Goal: Information Seeking & Learning: Learn about a topic

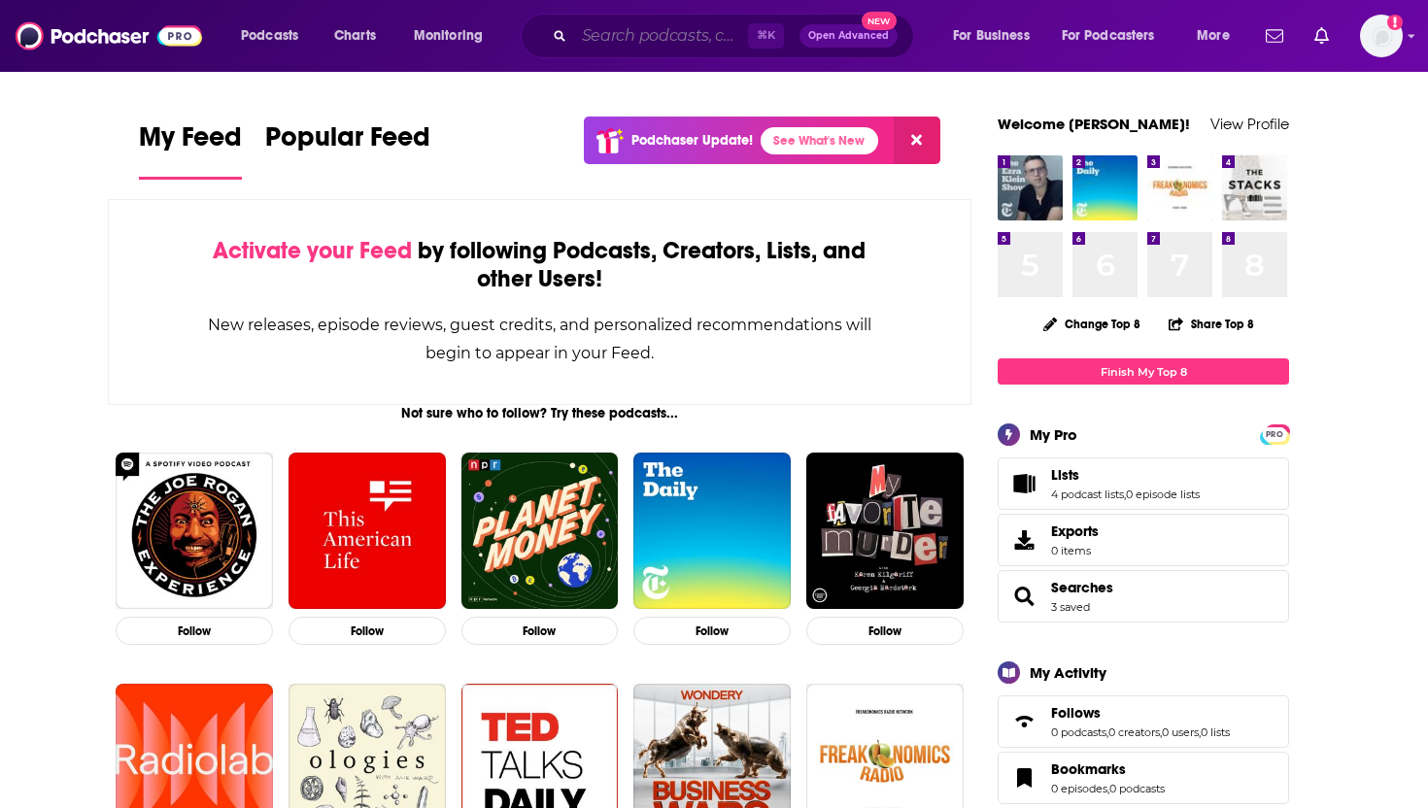
click at [673, 32] on input "Search podcasts, credits, & more..." at bounding box center [661, 35] width 174 height 31
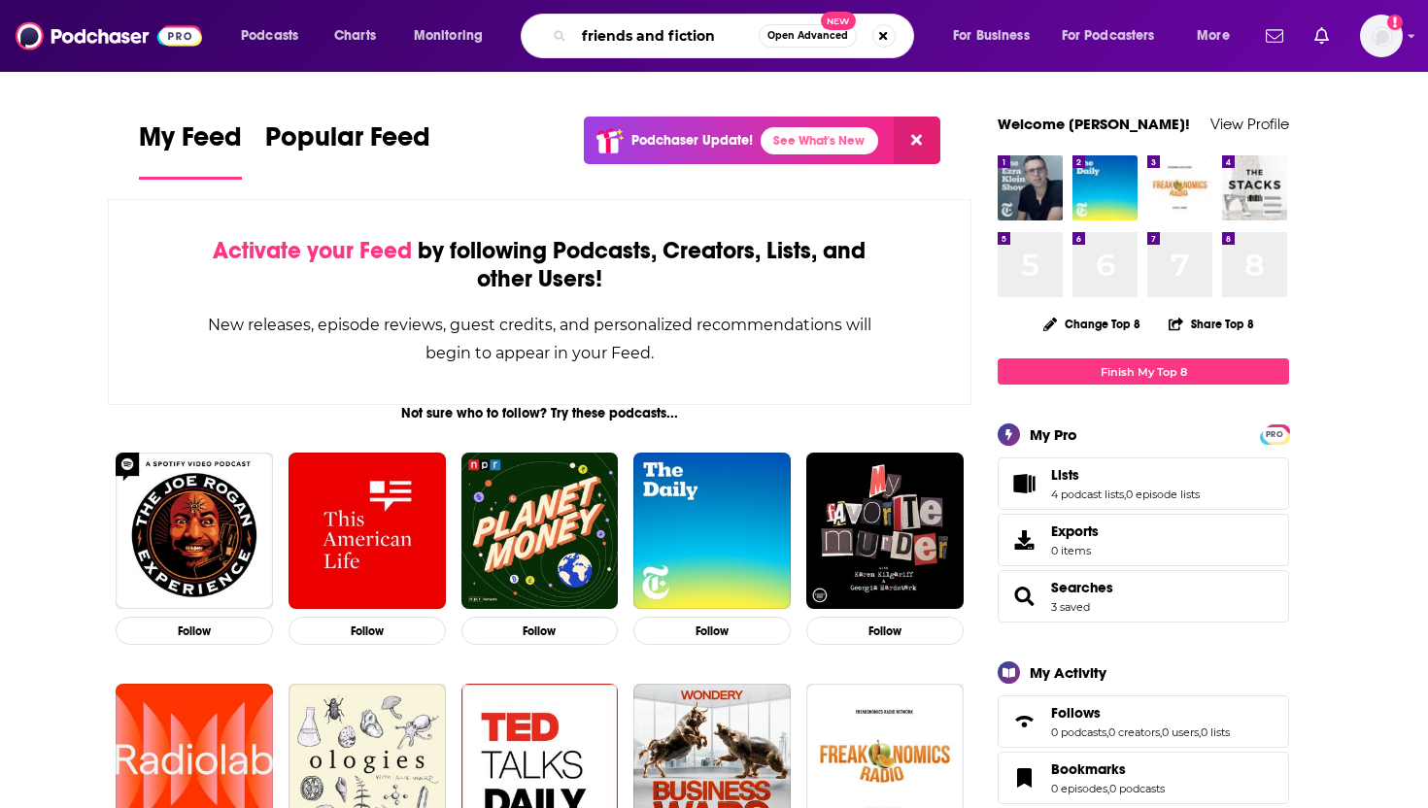
type input "friends and fiction"
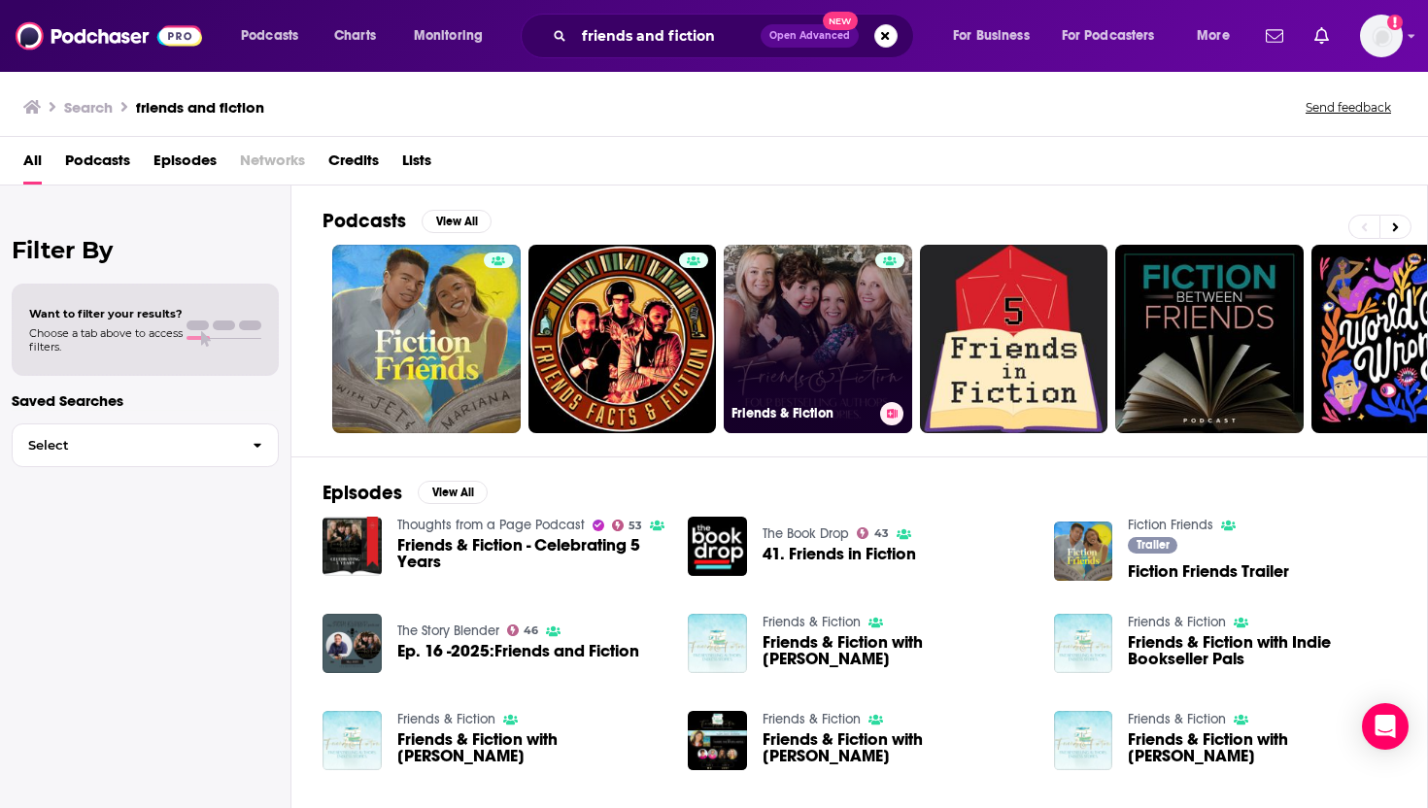
click at [801, 359] on link "Friends & Fiction" at bounding box center [818, 339] width 188 height 188
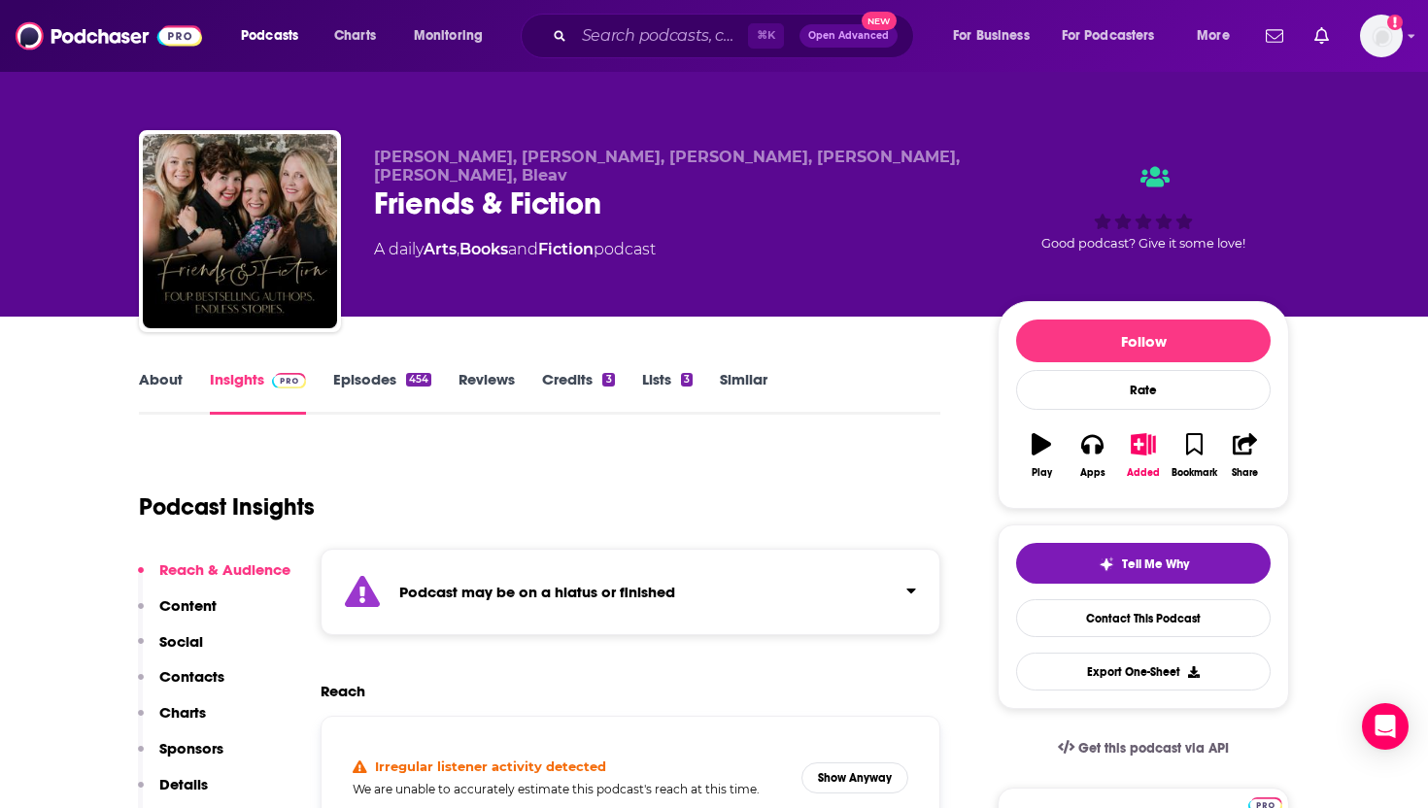
click at [409, 378] on div "454" at bounding box center [418, 380] width 25 height 14
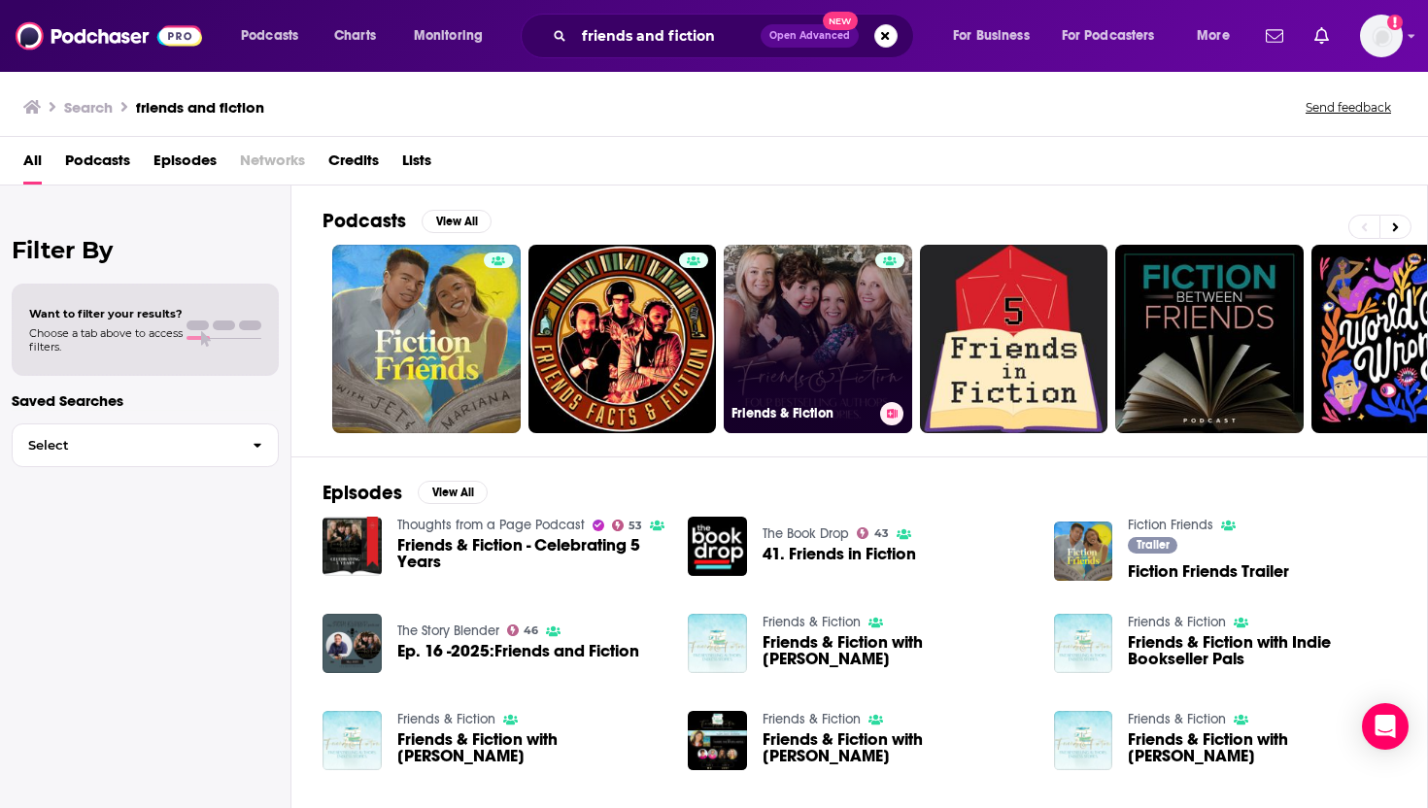
click at [790, 323] on link "Friends & Fiction" at bounding box center [818, 339] width 188 height 188
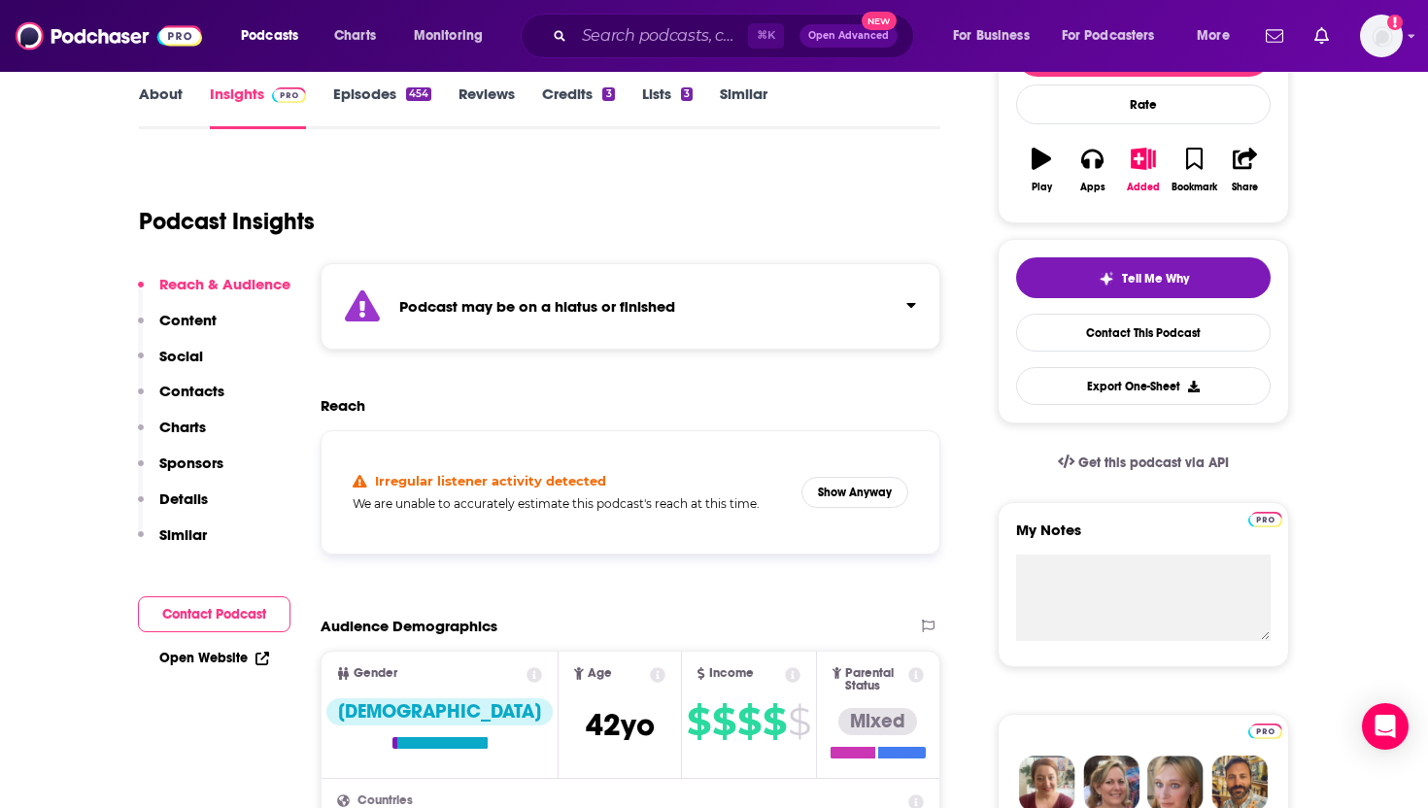
scroll to position [287, 0]
